Goal: Task Accomplishment & Management: Manage account settings

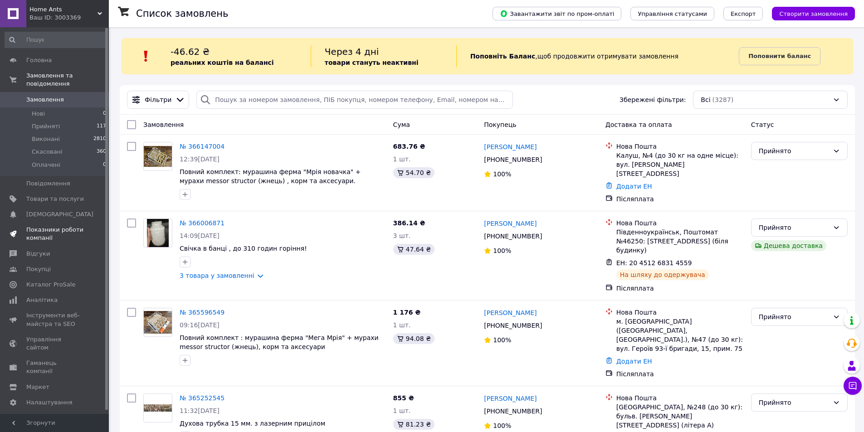
click at [36, 226] on span "Показники роботи компанії" at bounding box center [55, 234] width 58 height 16
click at [72, 96] on span "Замовлення" at bounding box center [55, 100] width 58 height 8
